Goal: Find specific page/section: Find specific page/section

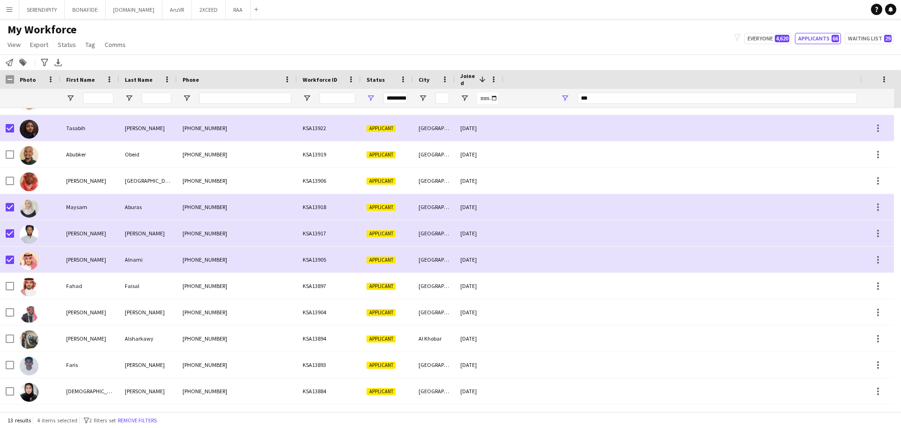
scroll to position [46, 0]
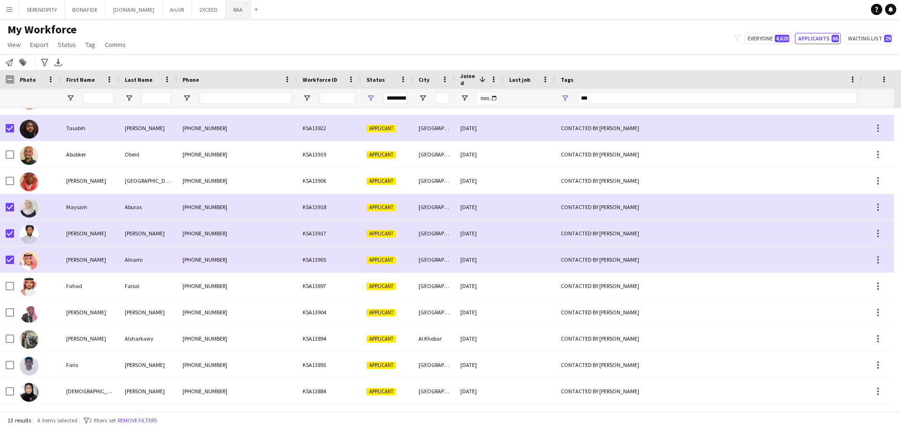
click at [226, 11] on button "RAA Close" at bounding box center [238, 9] width 25 height 18
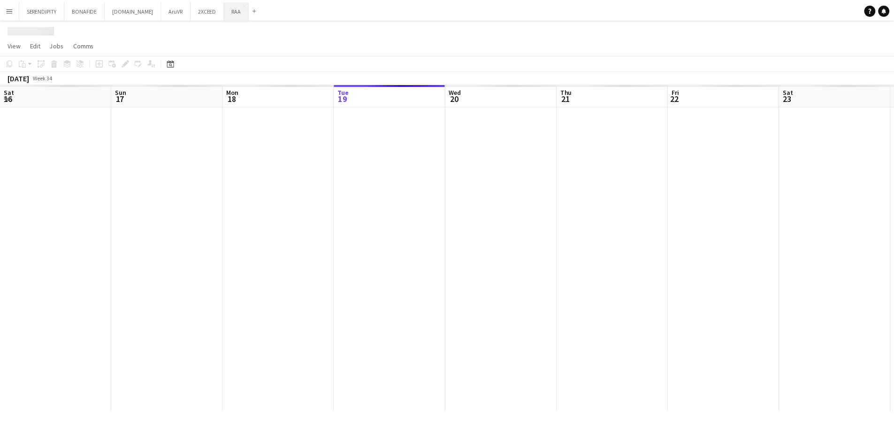
scroll to position [0, 224]
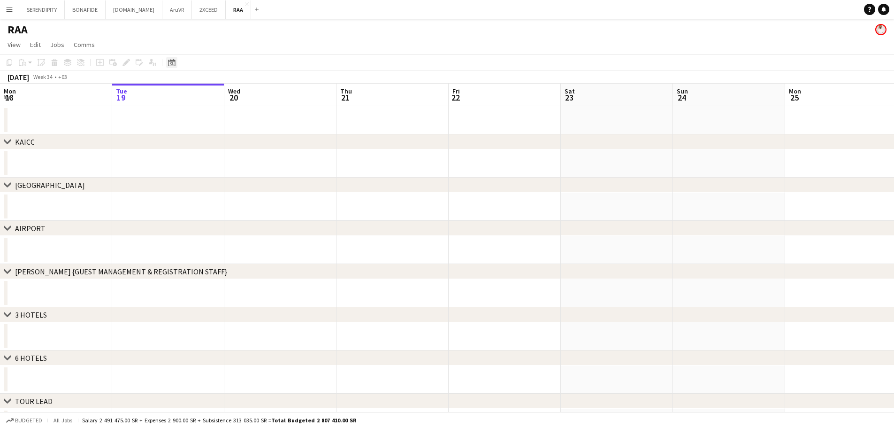
click at [174, 61] on icon at bounding box center [171, 63] width 7 height 8
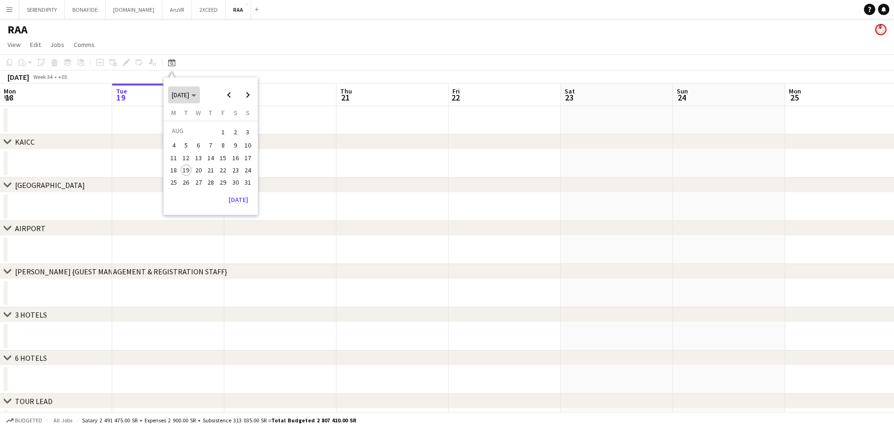
click at [185, 95] on span "[DATE]" at bounding box center [180, 95] width 17 height 8
click at [200, 140] on span "2025" at bounding box center [199, 143] width 19 height 11
click at [202, 154] on span "OCT" at bounding box center [199, 155] width 19 height 11
click at [176, 188] on span "27" at bounding box center [173, 192] width 11 height 11
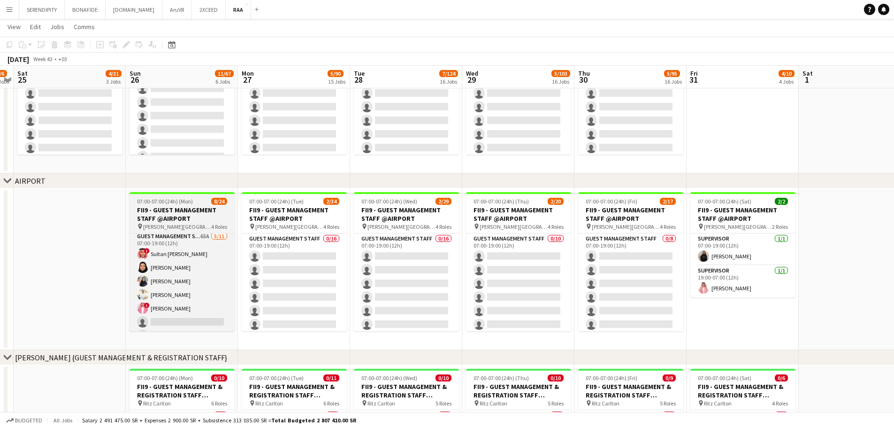
scroll to position [0, 0]
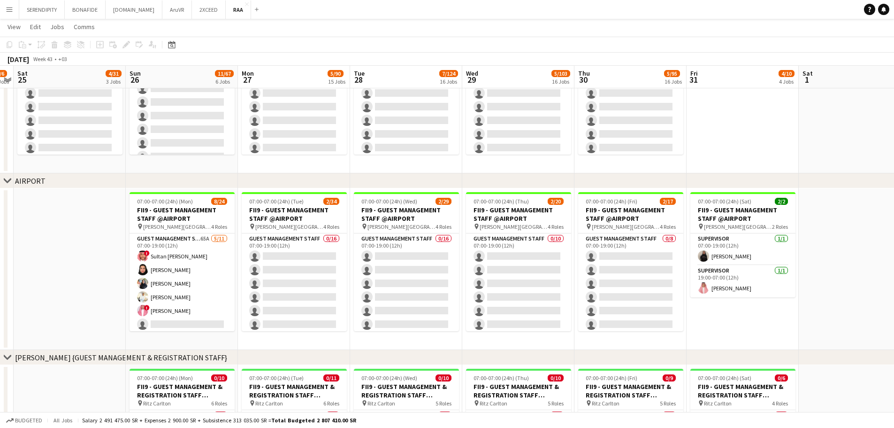
click at [87, 221] on app-date-cell at bounding box center [70, 269] width 112 height 162
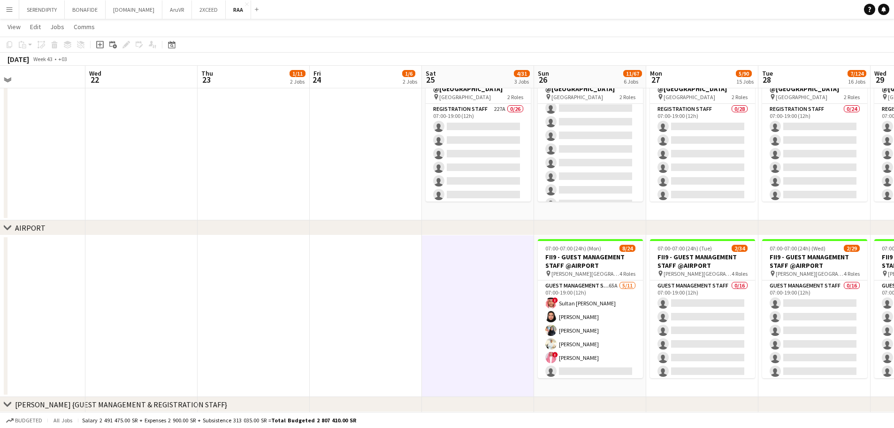
scroll to position [0, 195]
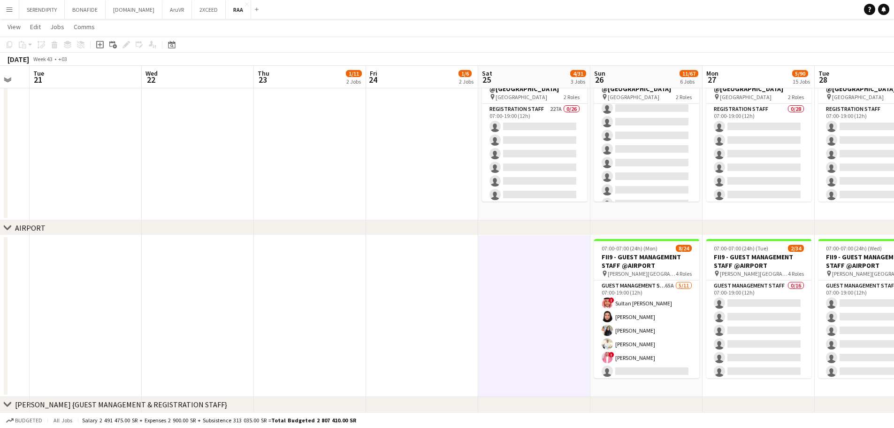
drag, startPoint x: 47, startPoint y: 279, endPoint x: 512, endPoint y: 237, distance: 466.8
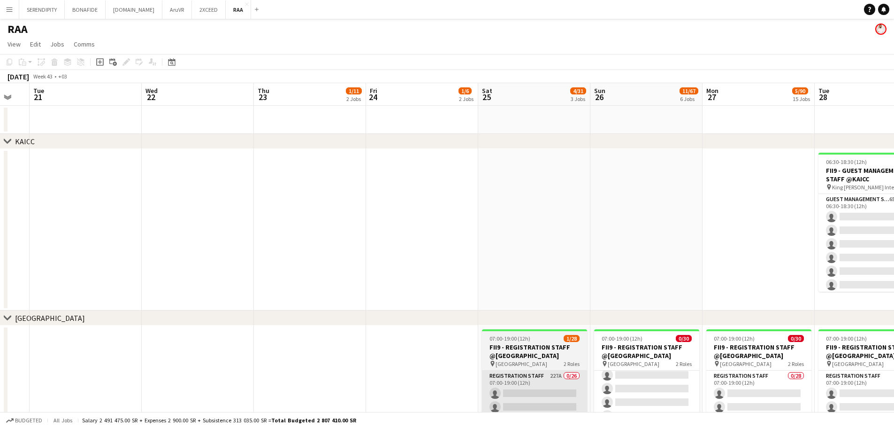
scroll to position [0, 0]
